Goal: Find specific fact: Find specific fact

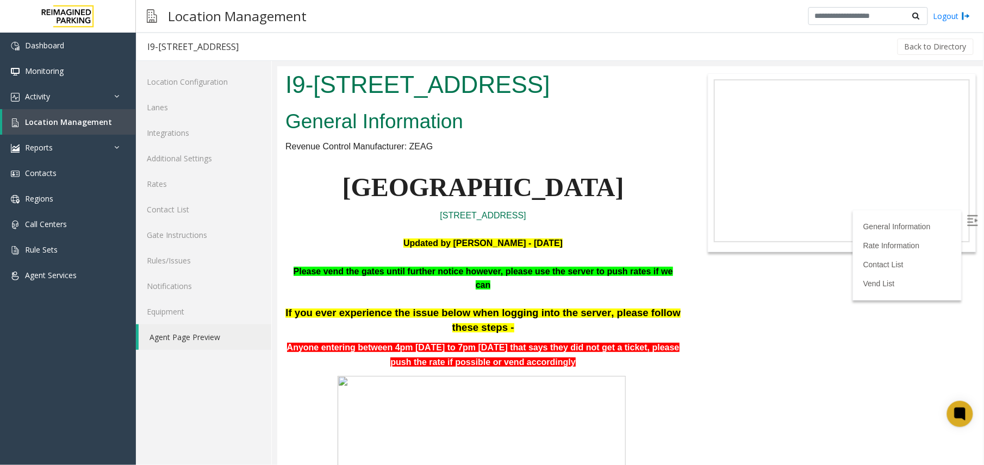
scroll to position [1231, 0]
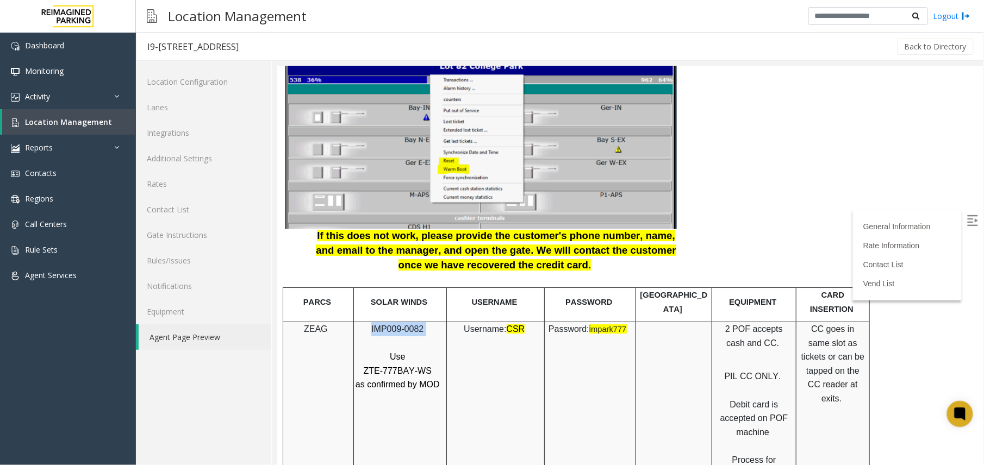
copy p "IMP009-0082"
click at [409, 324] on span "IMP009-0082" at bounding box center [397, 328] width 52 height 9
click at [382, 322] on div "IMP009-0082 Use ZTE-777BAY-WS as confirmed by MOD" at bounding box center [399, 357] width 92 height 70
click at [382, 322] on p "IMP009-0082" at bounding box center [397, 329] width 87 height 14
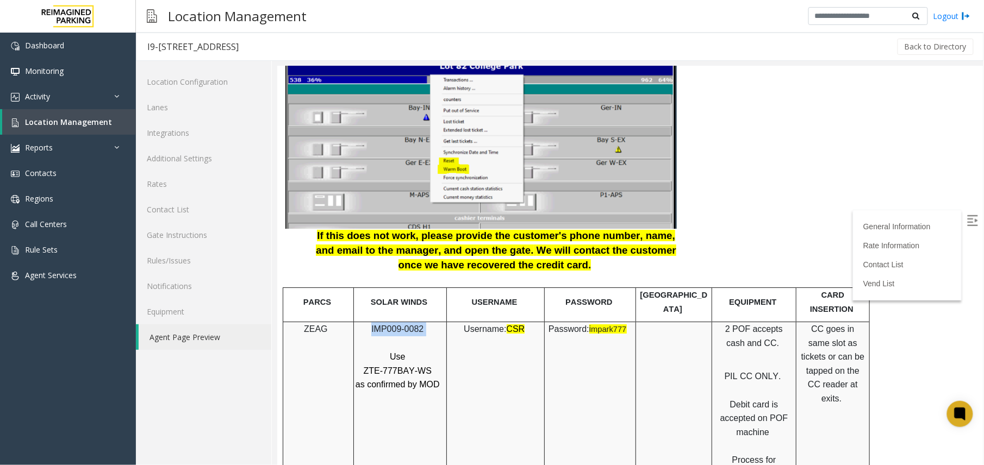
copy p "IMP009-0082"
drag, startPoint x: 603, startPoint y: 306, endPoint x: 616, endPoint y: 304, distance: 13.2
click at [616, 322] on p "Password: i mpark777" at bounding box center [588, 329] width 86 height 14
drag, startPoint x: 616, startPoint y: 304, endPoint x: 597, endPoint y: 342, distance: 42.8
